Goal: Information Seeking & Learning: Learn about a topic

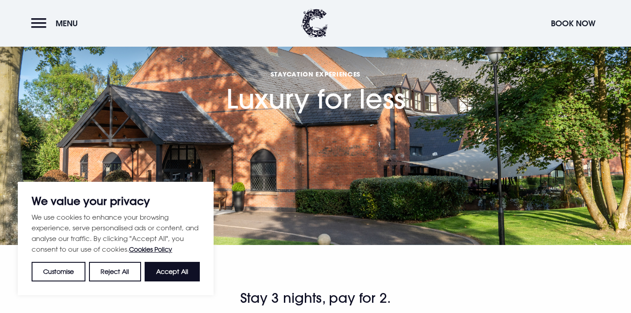
scroll to position [25, 0]
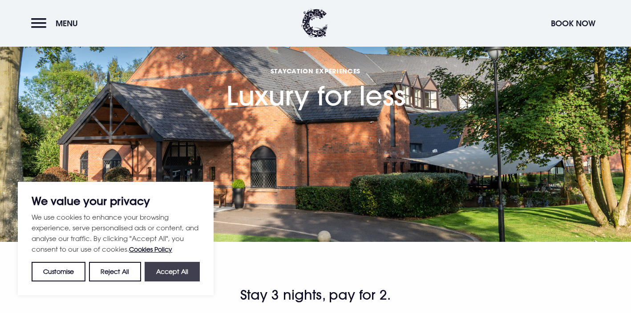
click at [176, 272] on button "Accept All" at bounding box center [172, 272] width 55 height 20
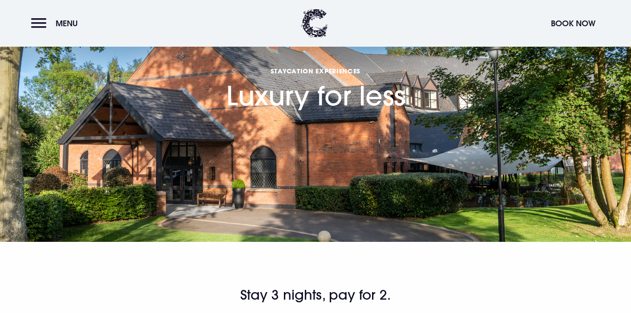
checkbox input "true"
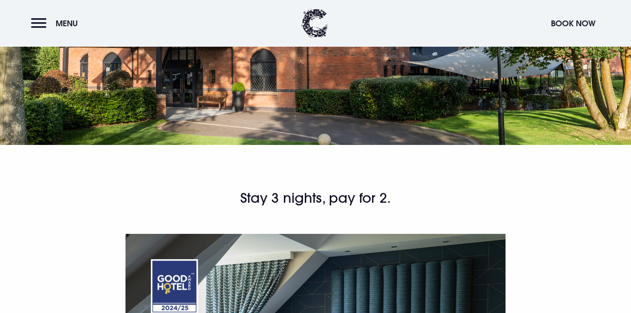
scroll to position [0, 0]
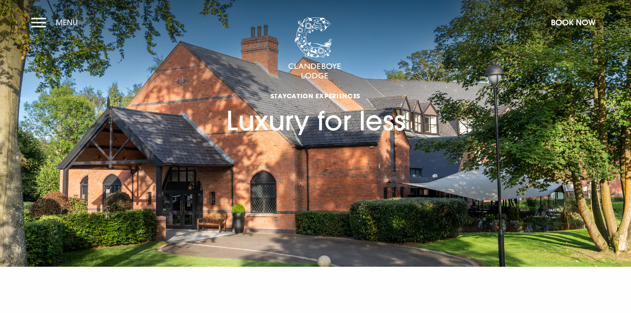
click at [36, 19] on button "Menu" at bounding box center [56, 22] width 51 height 19
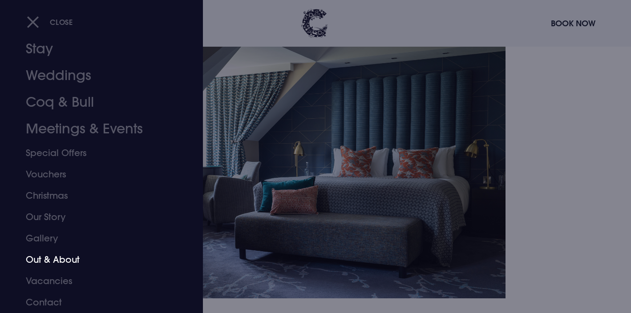
scroll to position [310, 0]
click at [58, 263] on link "Out & About" at bounding box center [96, 259] width 141 height 21
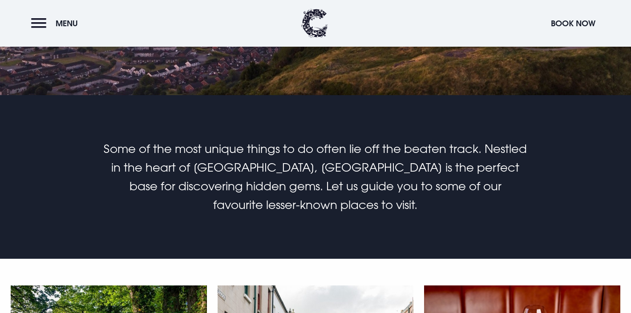
scroll to position [173, 0]
